Goal: Find specific page/section: Find specific page/section

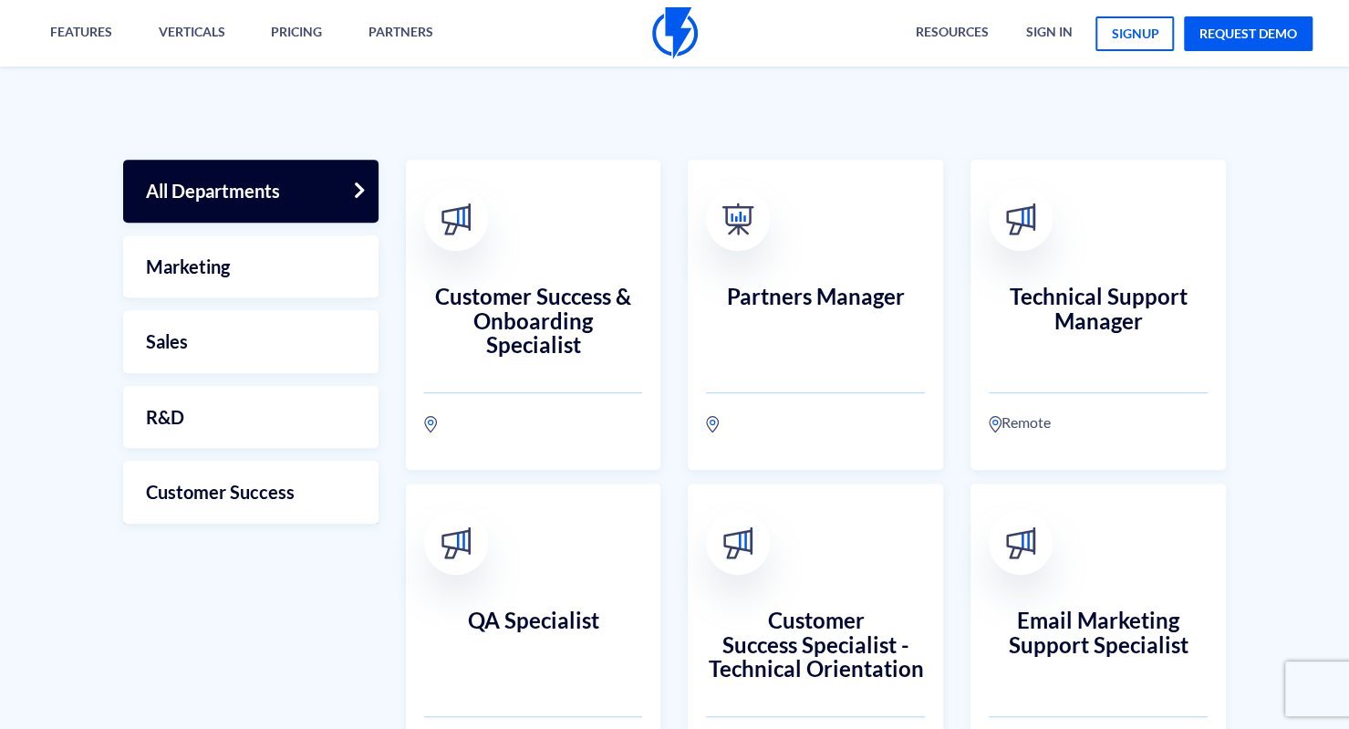
scroll to position [456, 0]
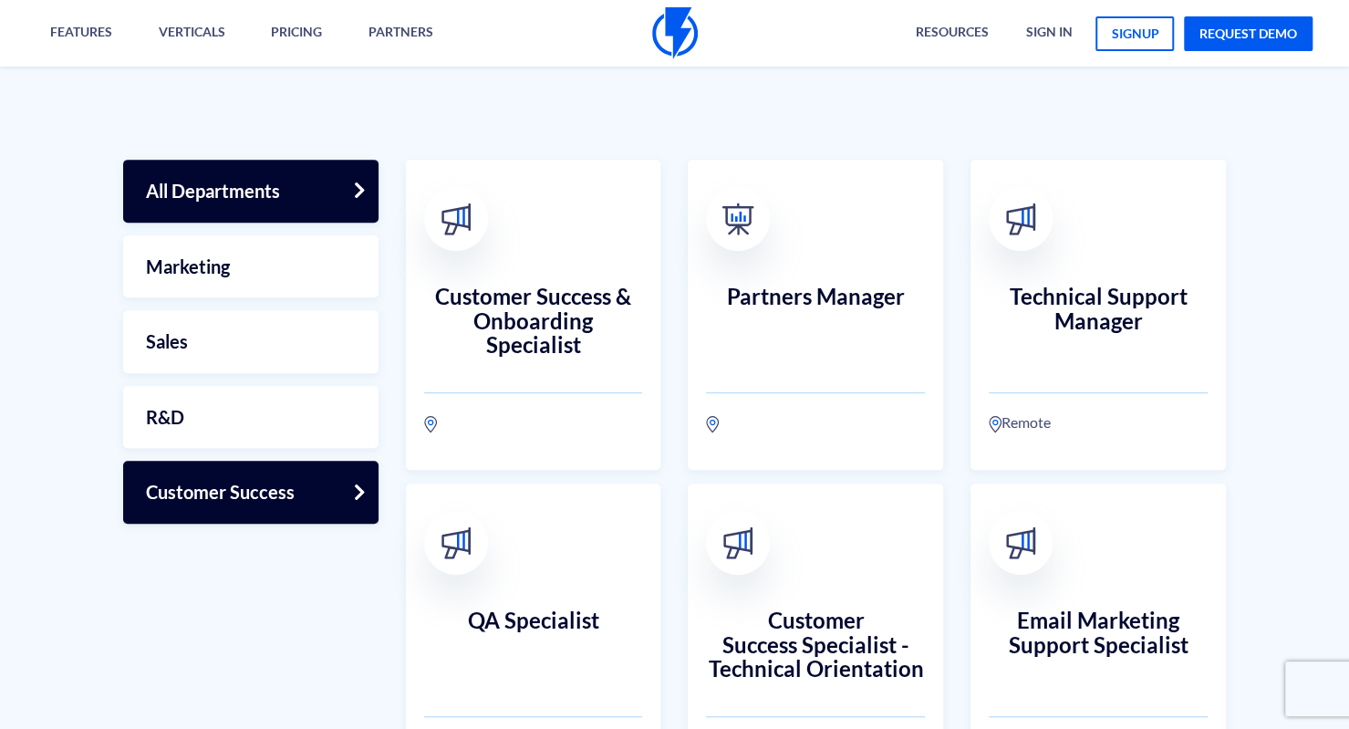
click at [319, 502] on link "Customer Success" at bounding box center [250, 492] width 255 height 63
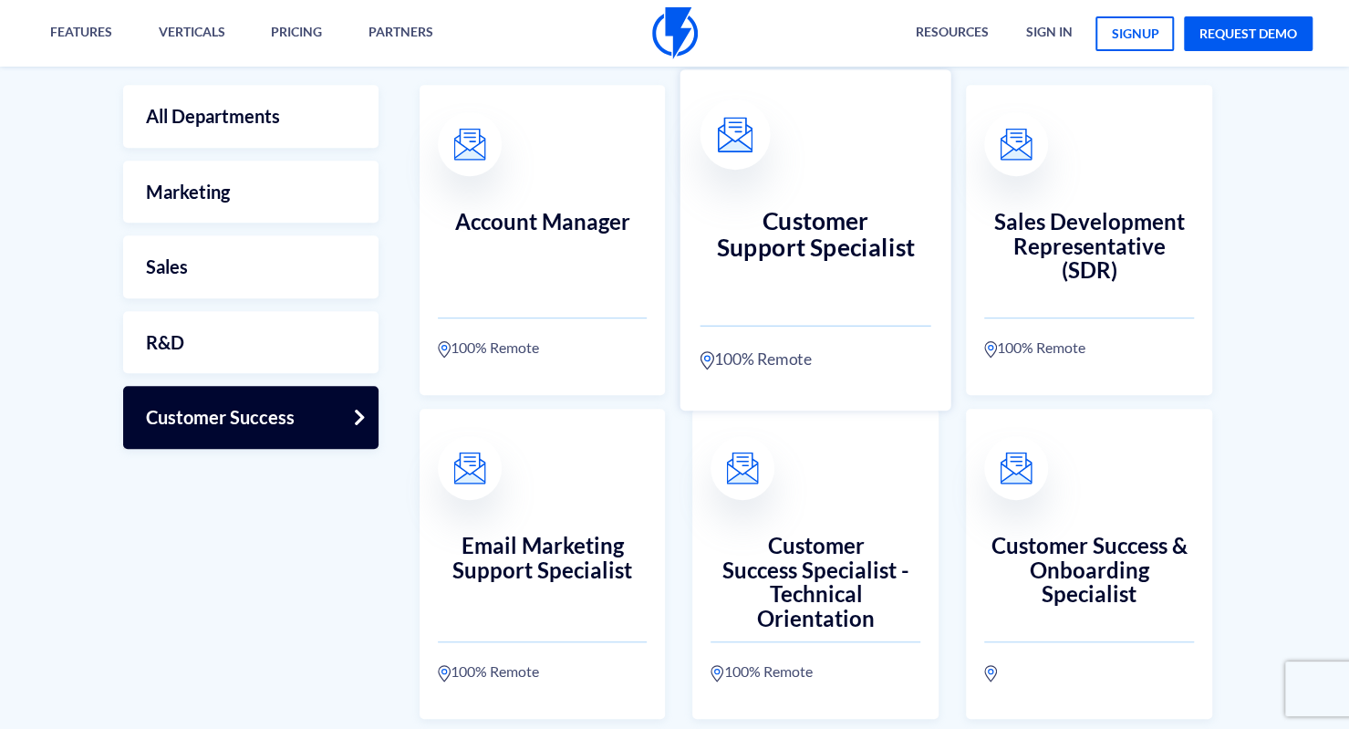
scroll to position [638, 0]
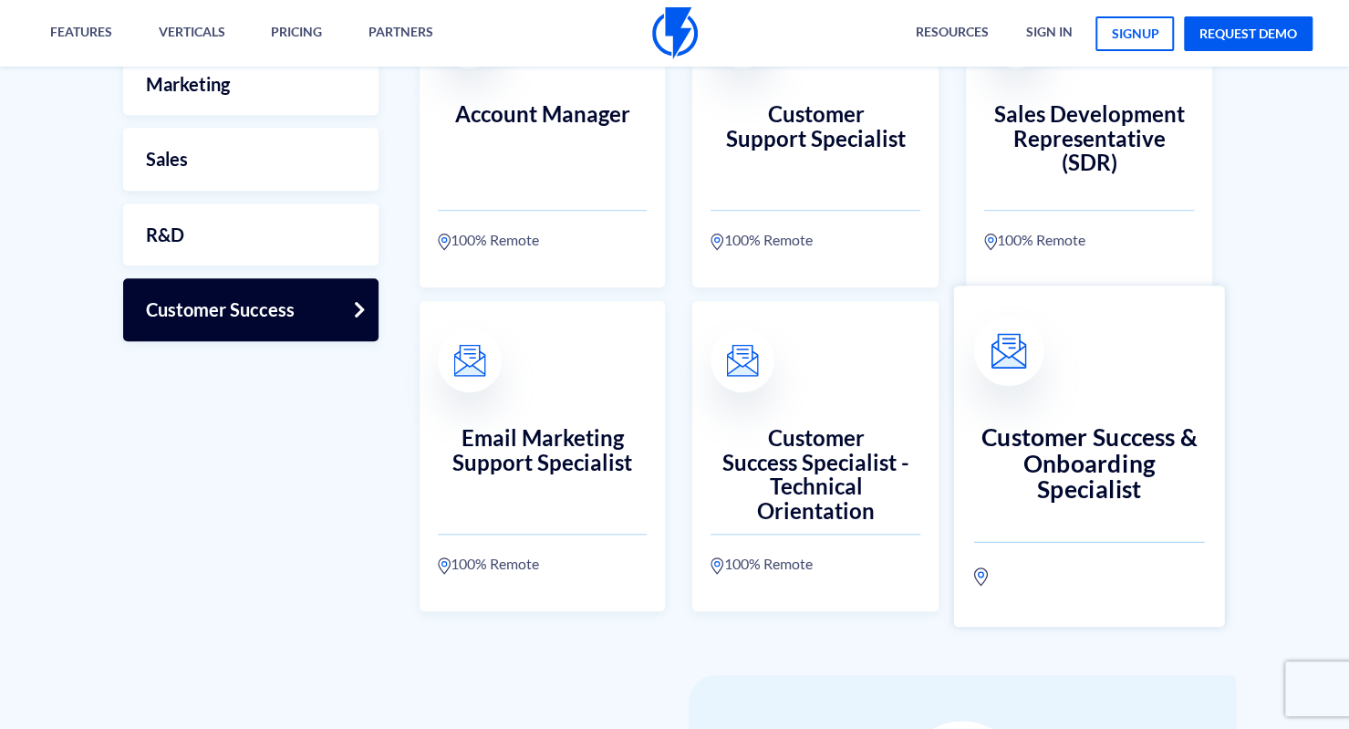
click at [1076, 451] on h3 "Customer Success & Onboarding Specialist" at bounding box center [1089, 463] width 231 height 80
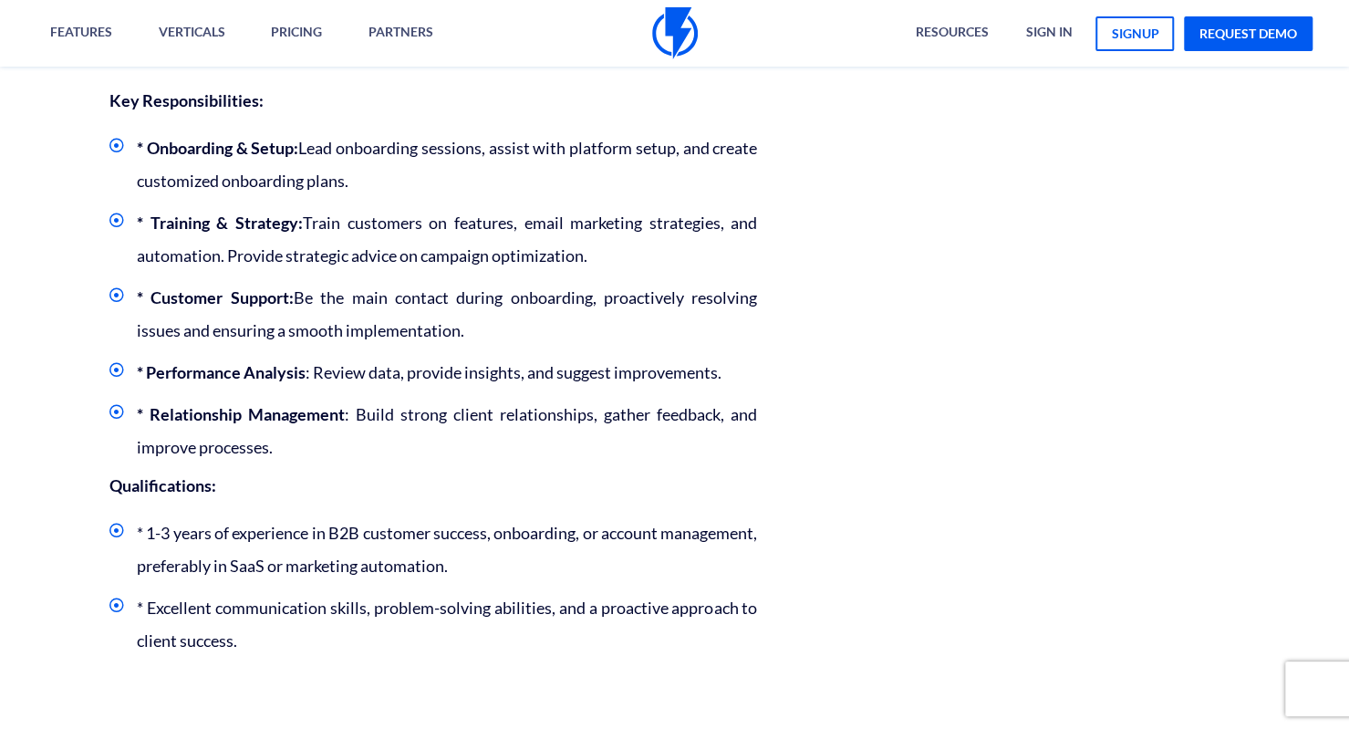
scroll to position [1094, 0]
